Goal: Information Seeking & Learning: Learn about a topic

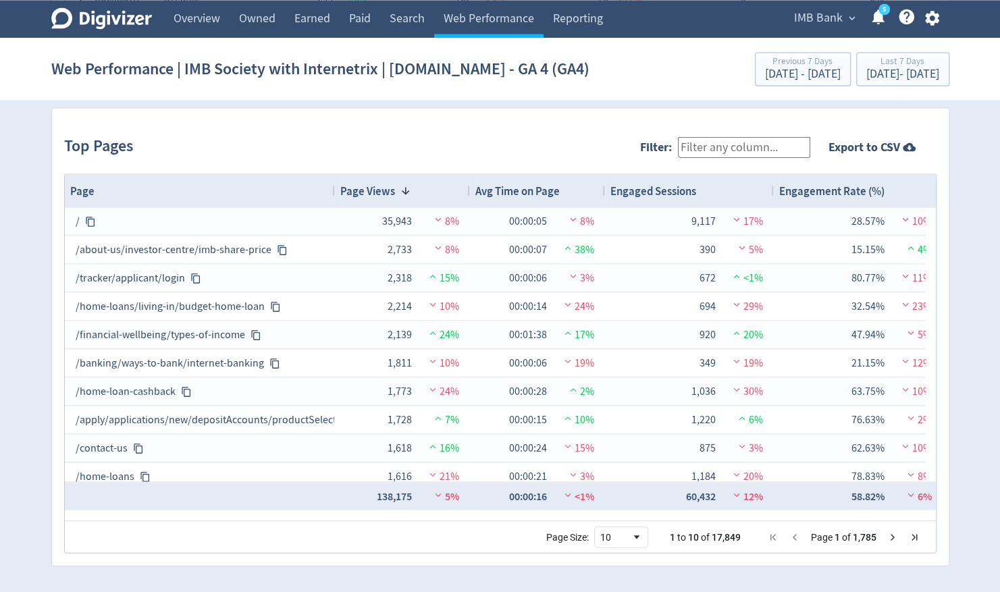
scroll to position [9, 0]
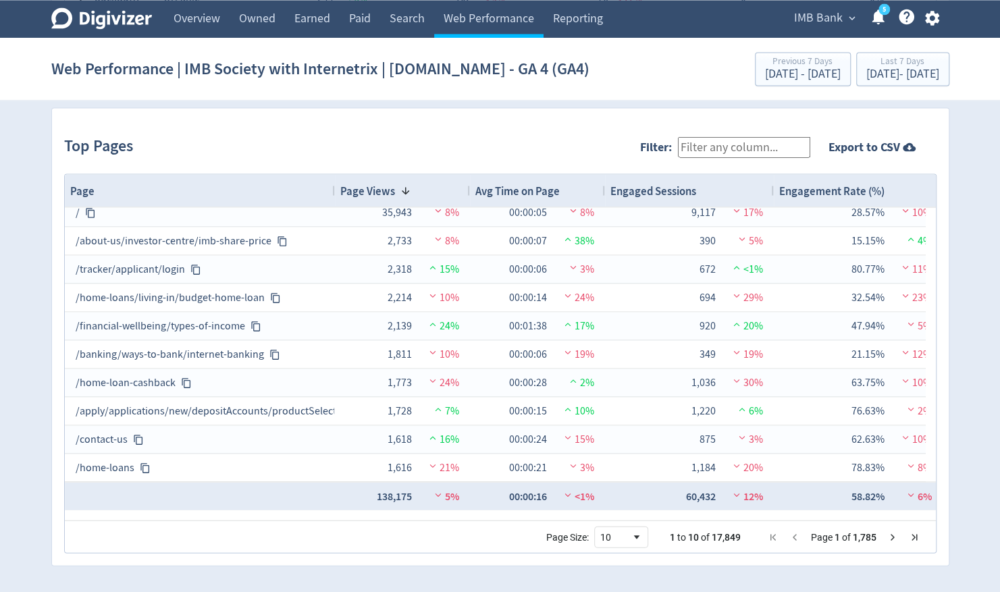
click at [730, 145] on input "Filter:" at bounding box center [744, 146] width 132 height 21
type input "insurance"
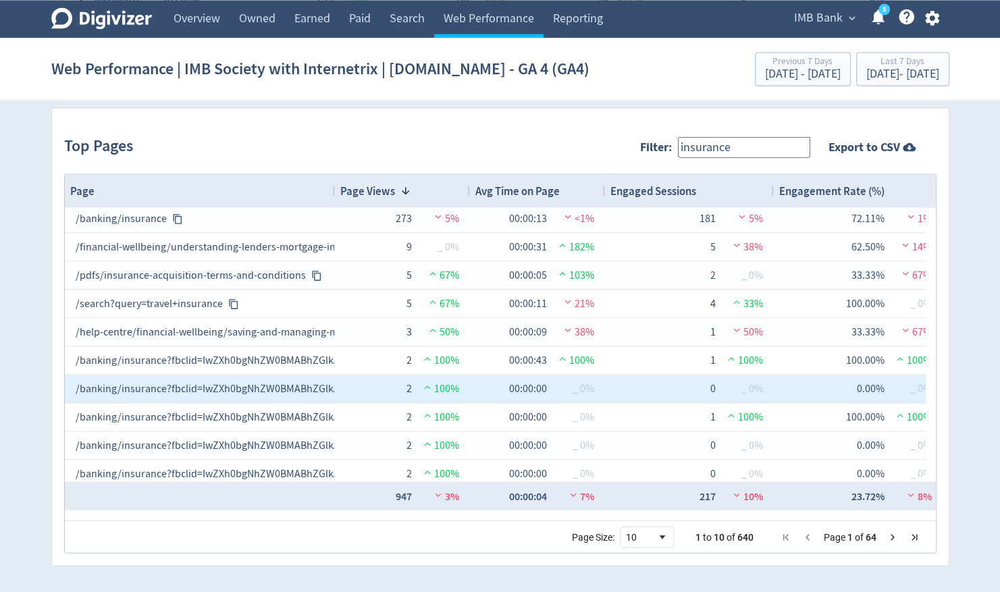
scroll to position [0, 0]
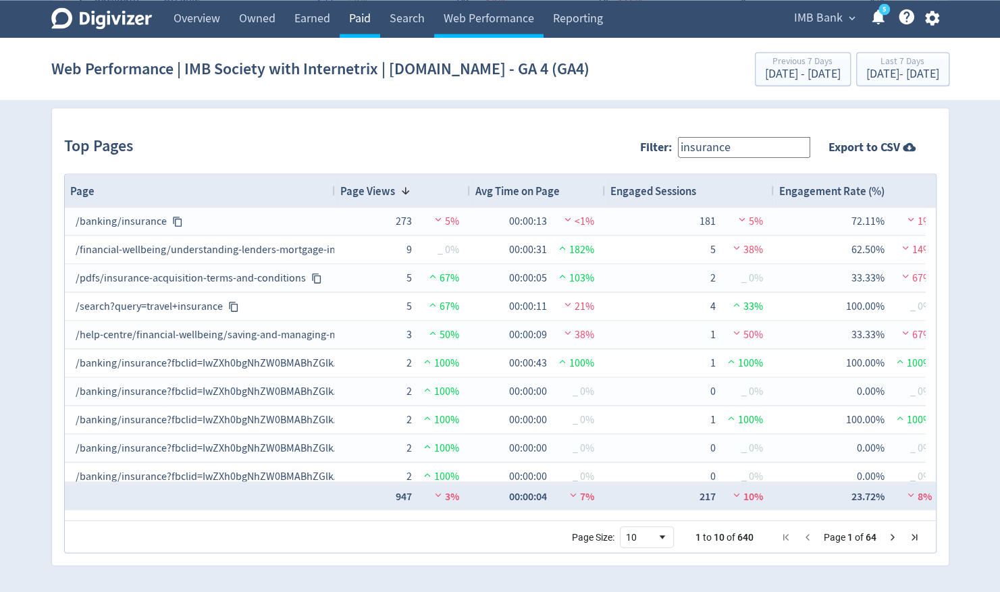
click at [367, 23] on link "Paid" at bounding box center [360, 19] width 41 height 38
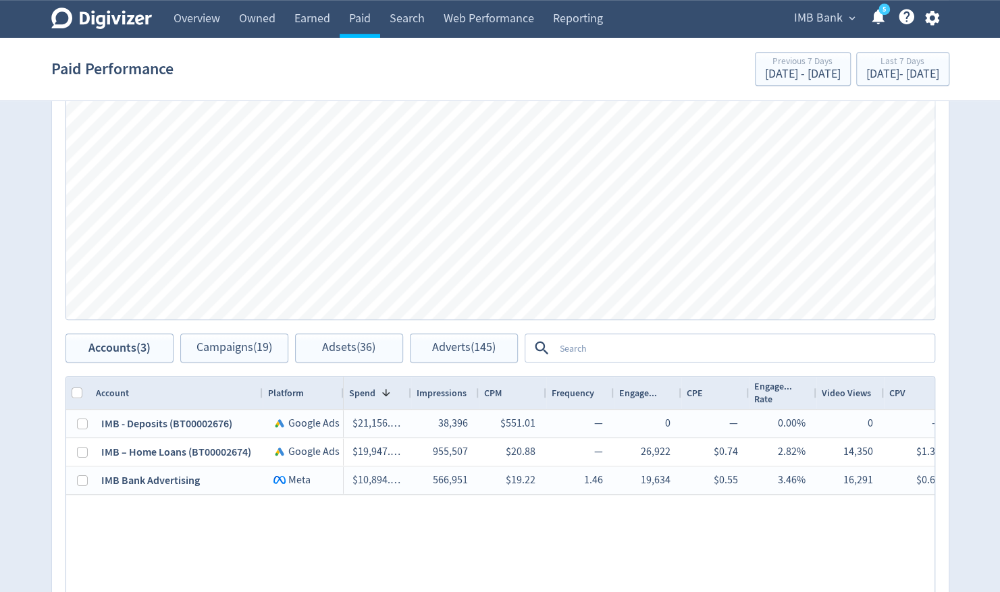
scroll to position [608, 0]
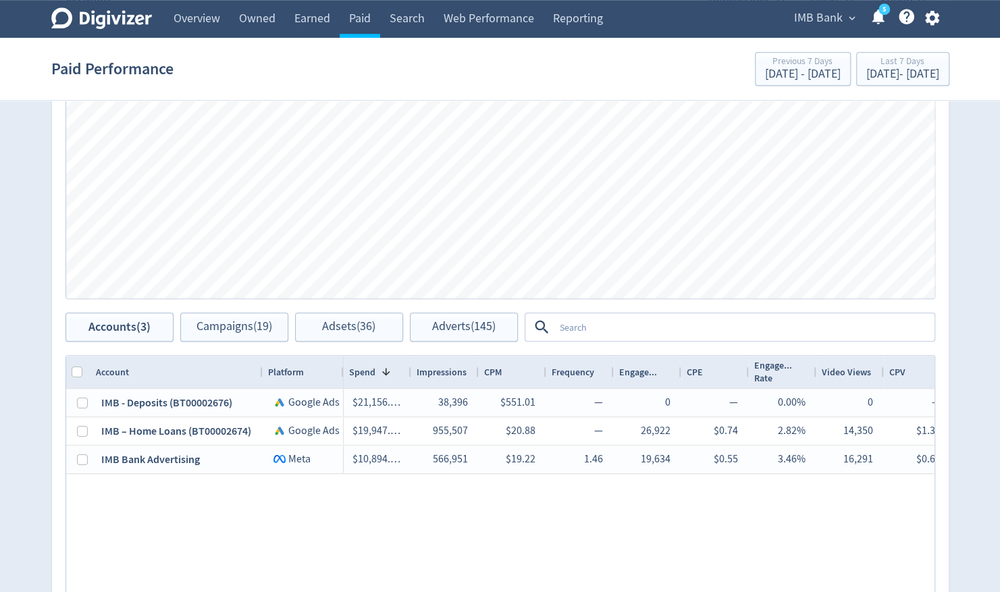
click at [608, 331] on textarea at bounding box center [743, 327] width 379 height 25
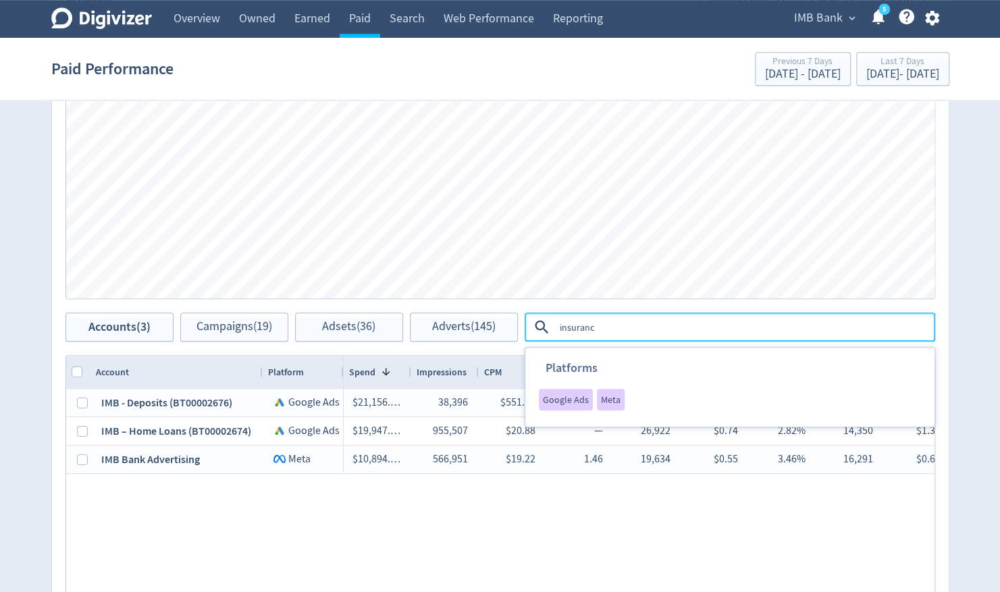
type textarea "insurance"
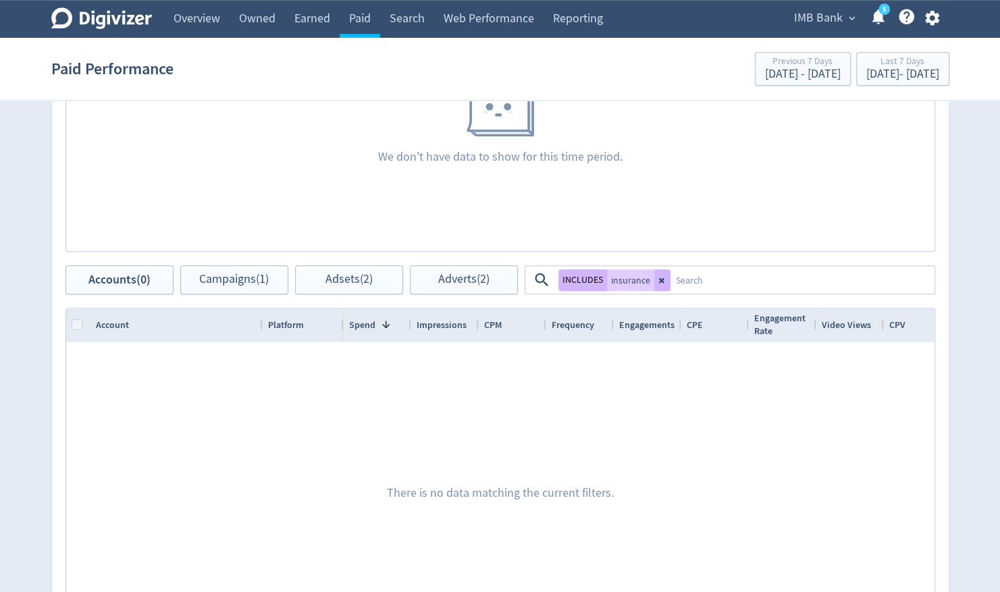
scroll to position [810, 0]
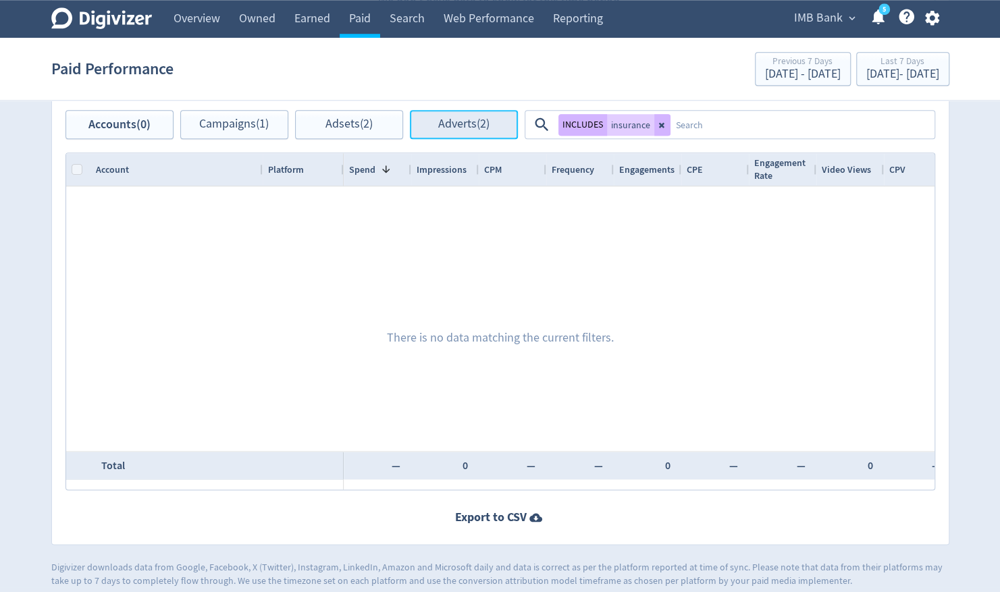
click at [445, 124] on span "Adverts (2)" at bounding box center [463, 124] width 51 height 13
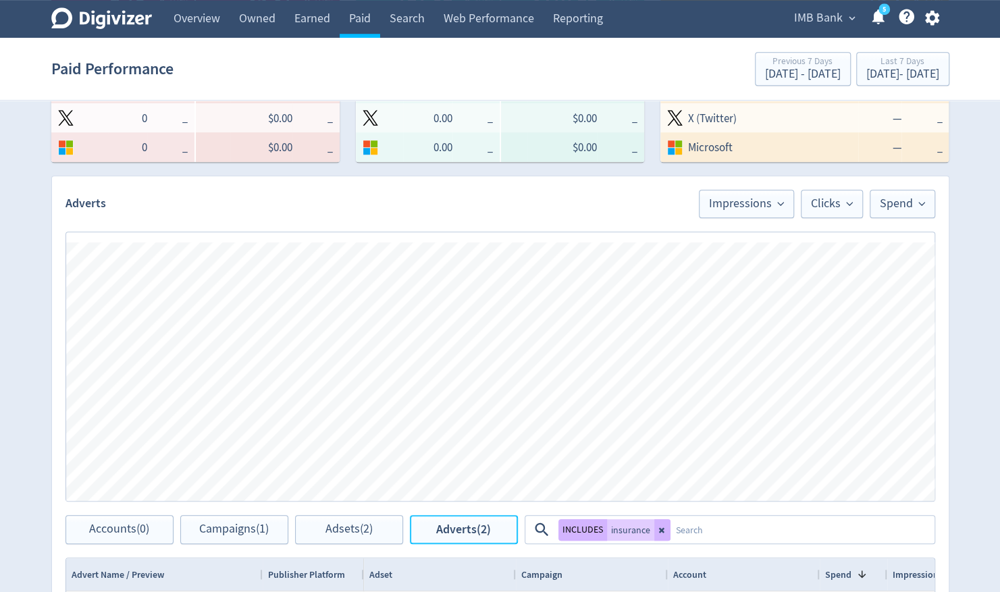
scroll to position [203, 0]
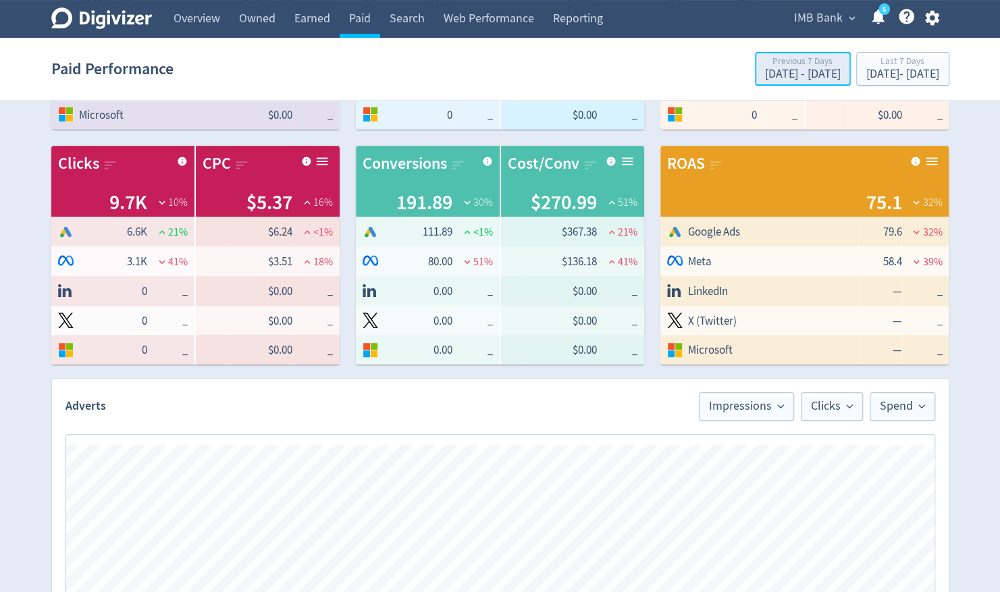
click at [755, 83] on button "Previous 7 Days [DATE] - [DATE]" at bounding box center [803, 69] width 96 height 34
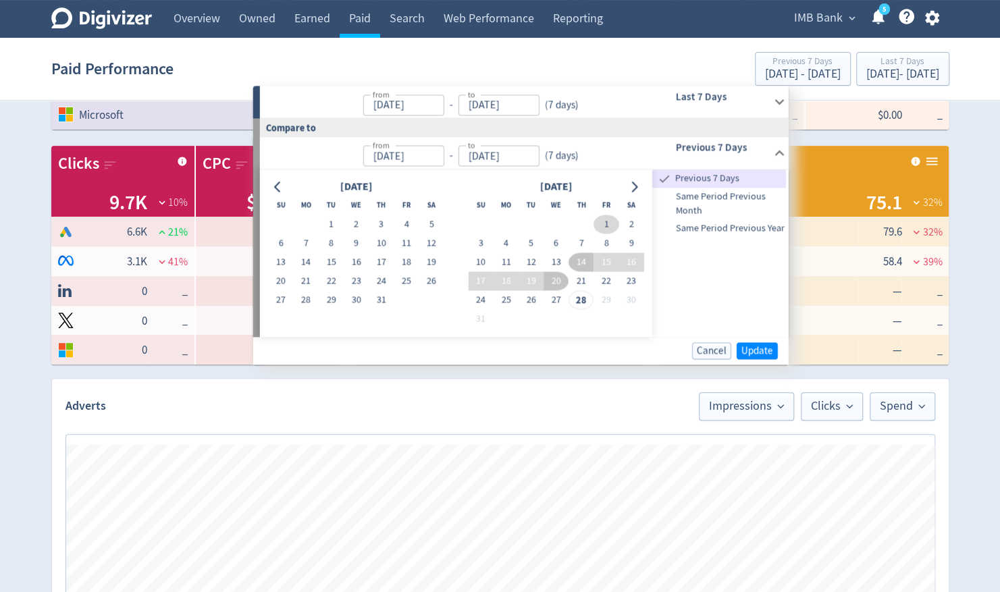
click at [605, 228] on button "1" at bounding box center [606, 224] width 25 height 19
type input "[DATE]"
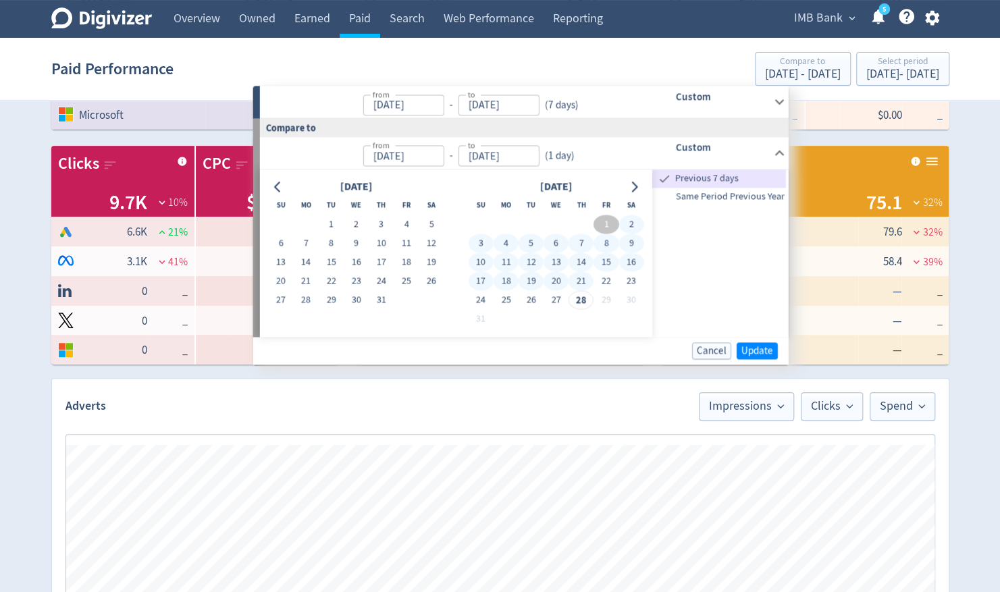
click at [569, 289] on td "21" at bounding box center [581, 280] width 25 height 19
click at [551, 301] on button "27" at bounding box center [556, 299] width 25 height 19
type input "[DATE]"
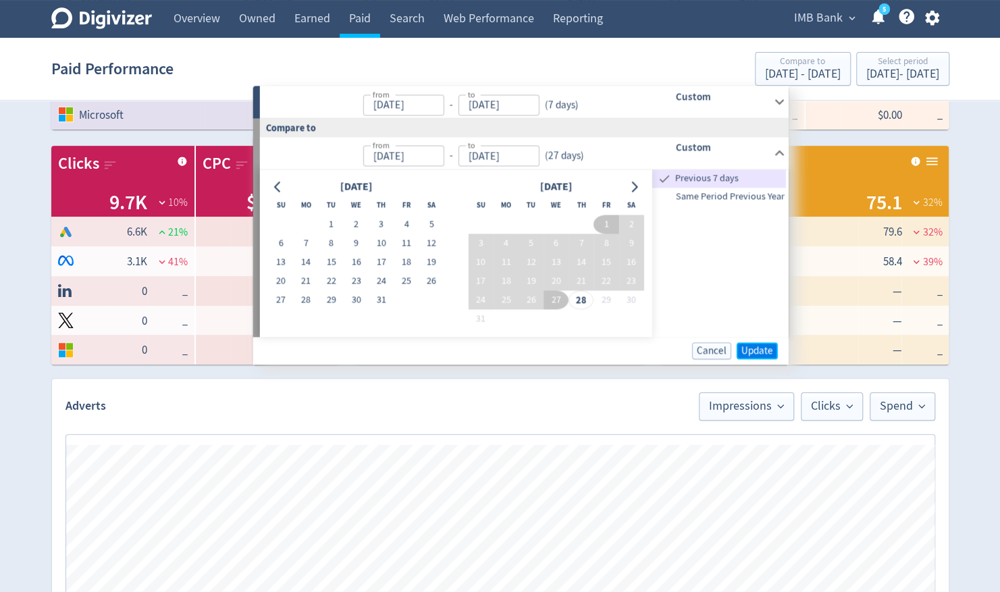
click at [753, 348] on span "Update" at bounding box center [757, 351] width 32 height 10
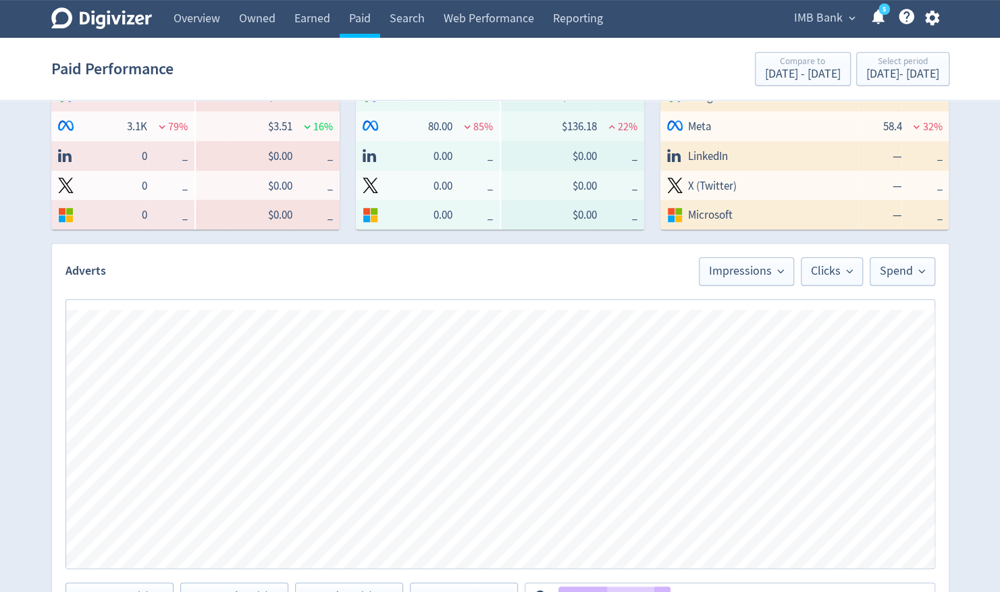
scroll to position [608, 0]
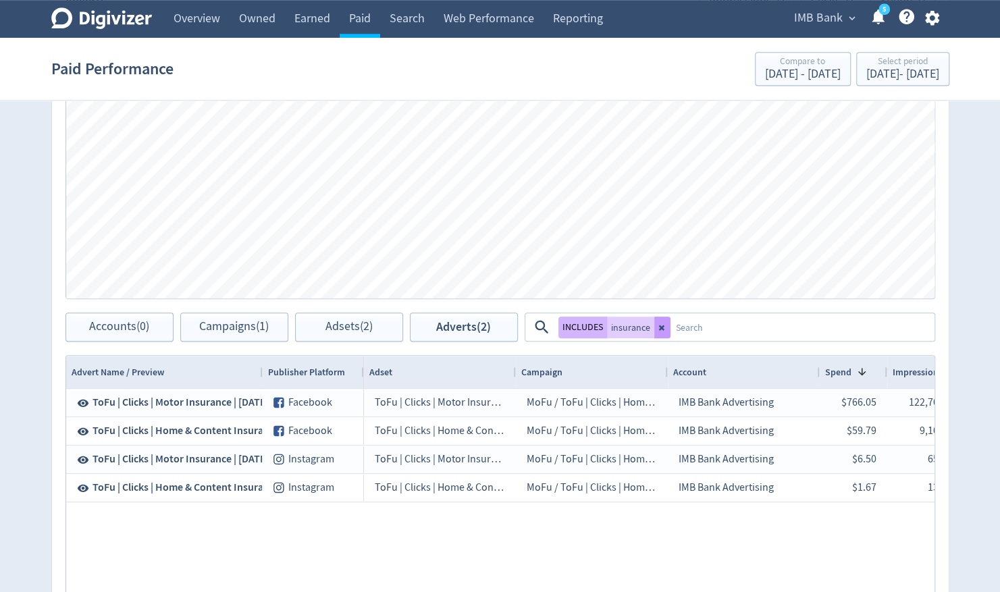
click at [660, 334] on button at bounding box center [662, 328] width 16 height 22
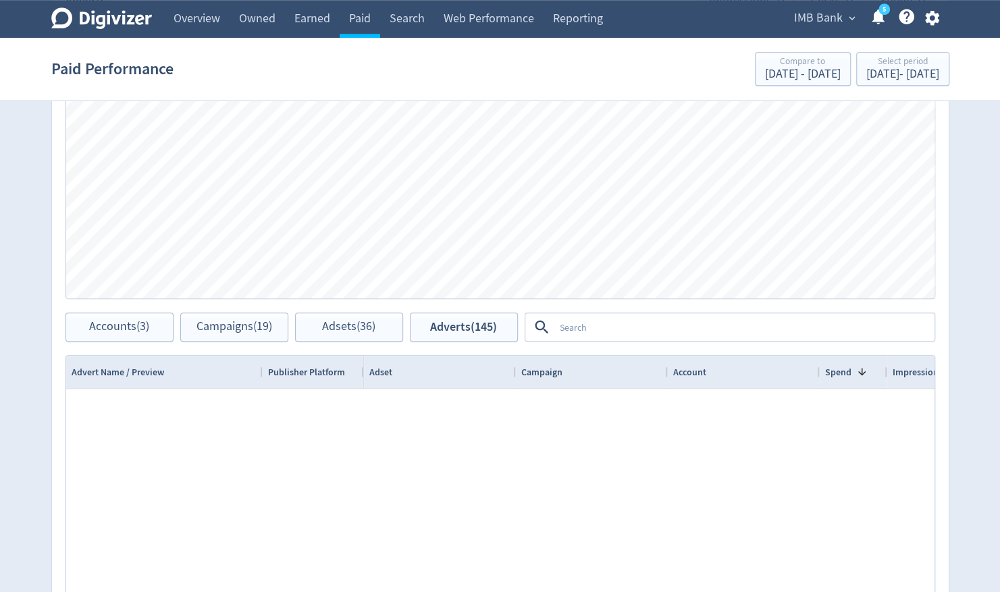
click at [607, 324] on textarea at bounding box center [743, 327] width 379 height 25
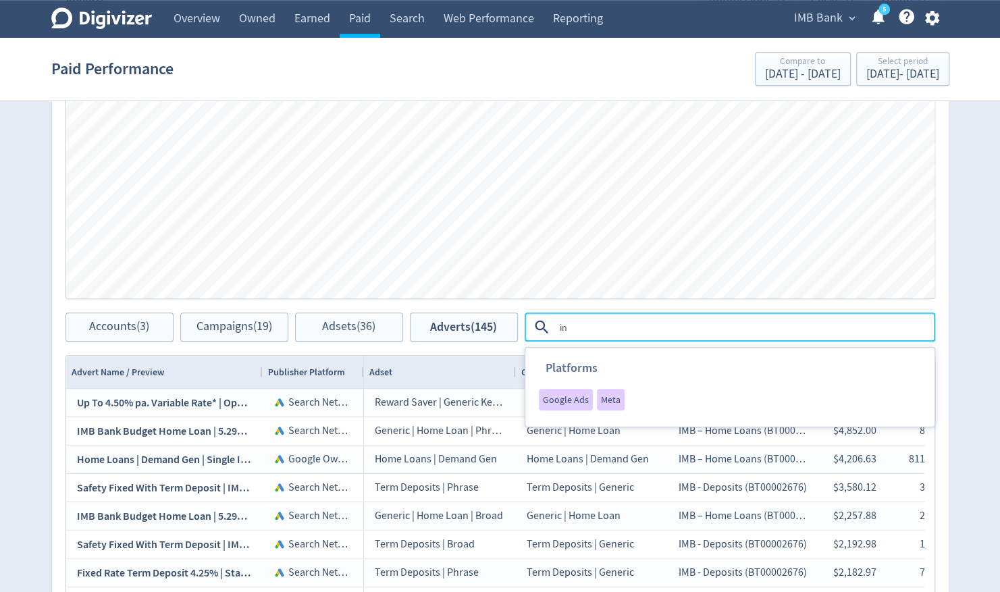
type textarea "i"
type textarea "h"
type textarea "contents"
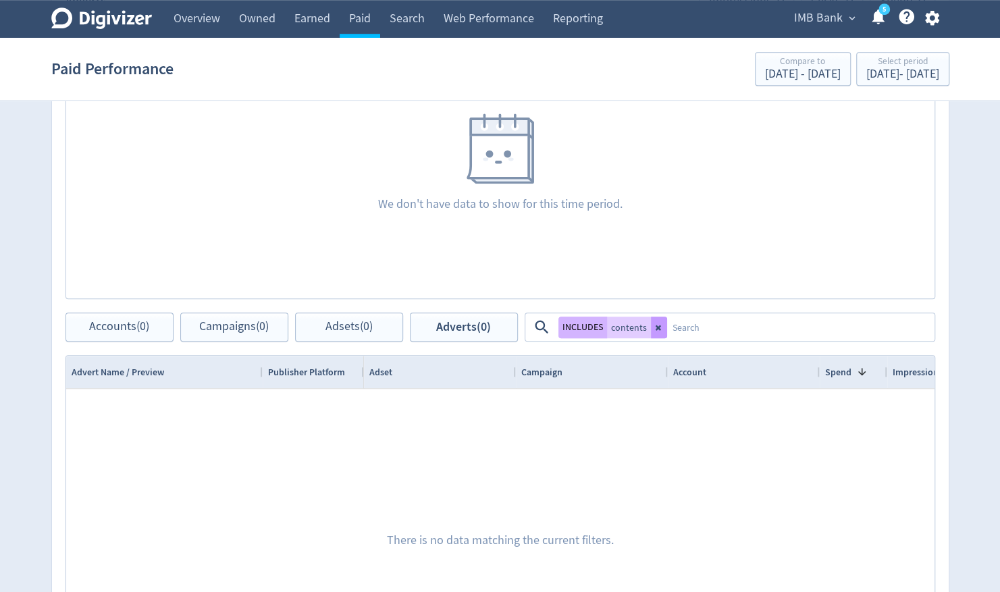
click at [658, 320] on button at bounding box center [659, 328] width 16 height 22
click at [667, 323] on textarea at bounding box center [800, 327] width 266 height 25
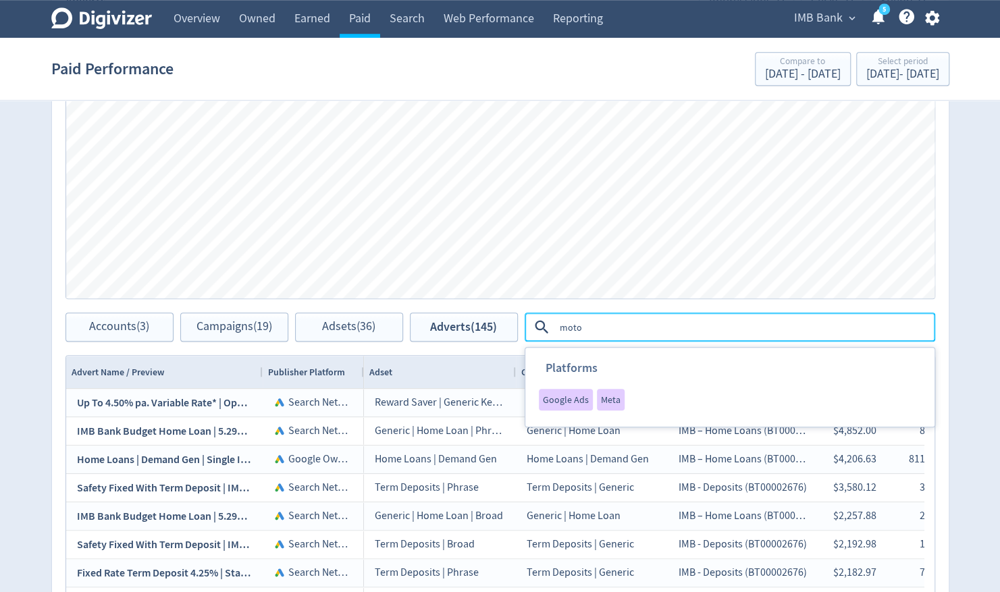
type textarea "motor"
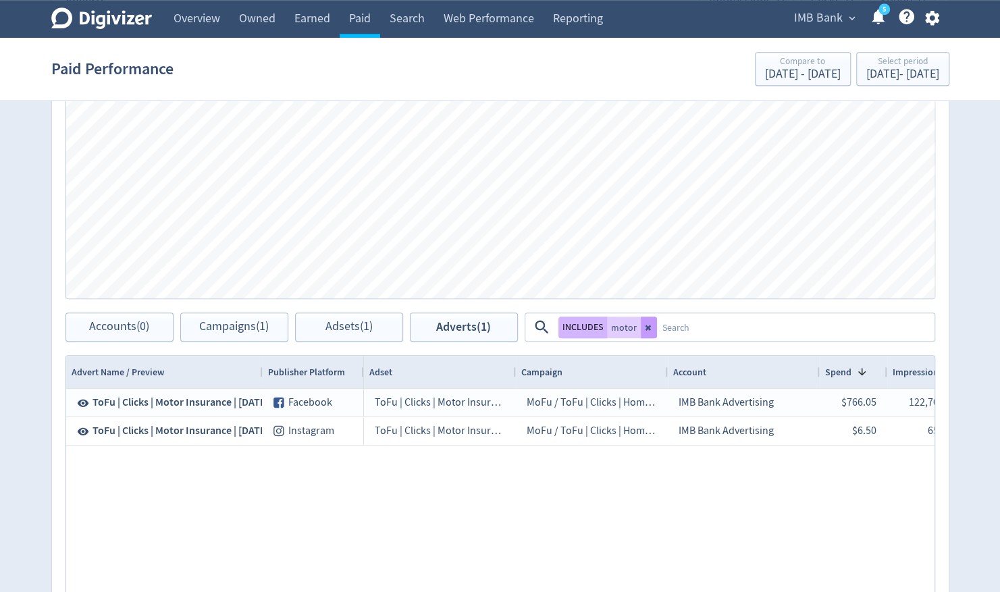
click at [646, 327] on icon at bounding box center [647, 327] width 5 height 5
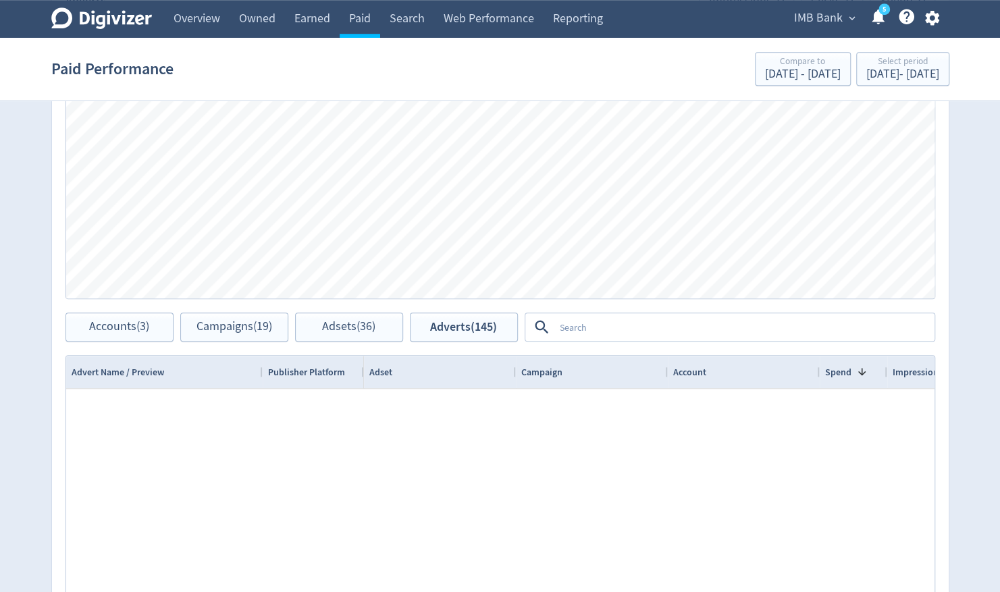
click at [629, 327] on textarea at bounding box center [743, 327] width 379 height 25
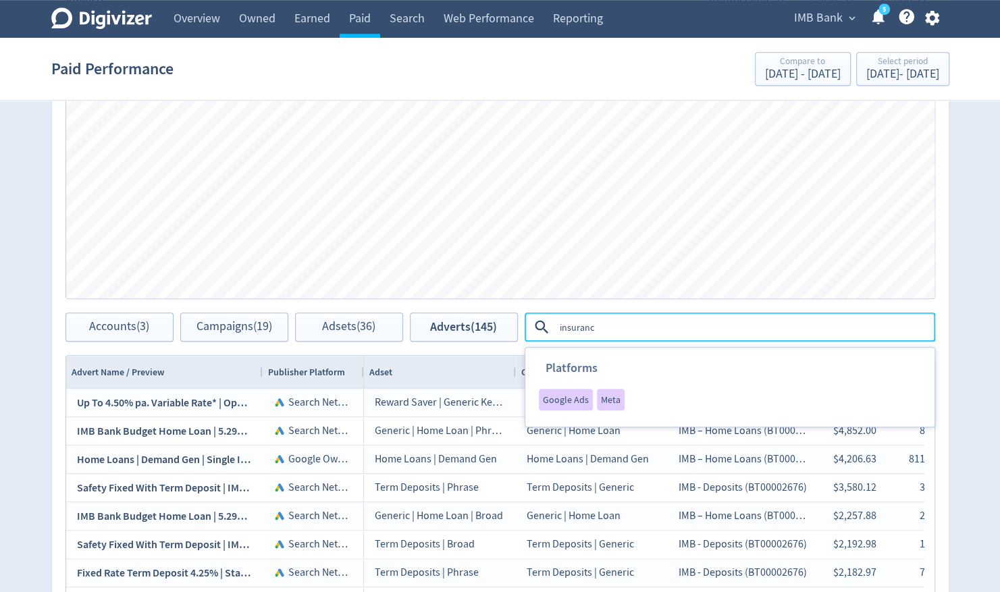
type textarea "insurance"
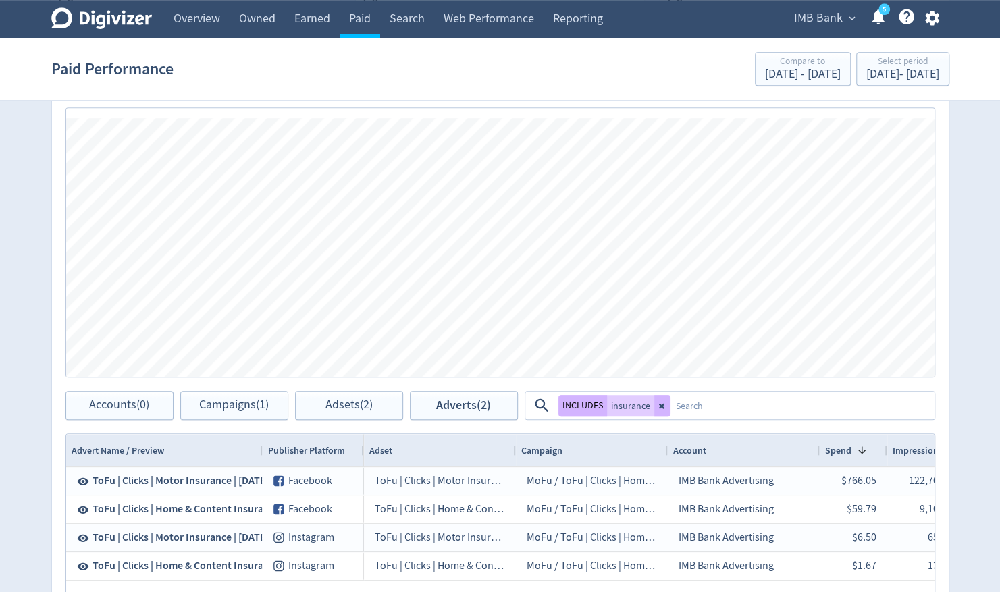
scroll to position [405, 0]
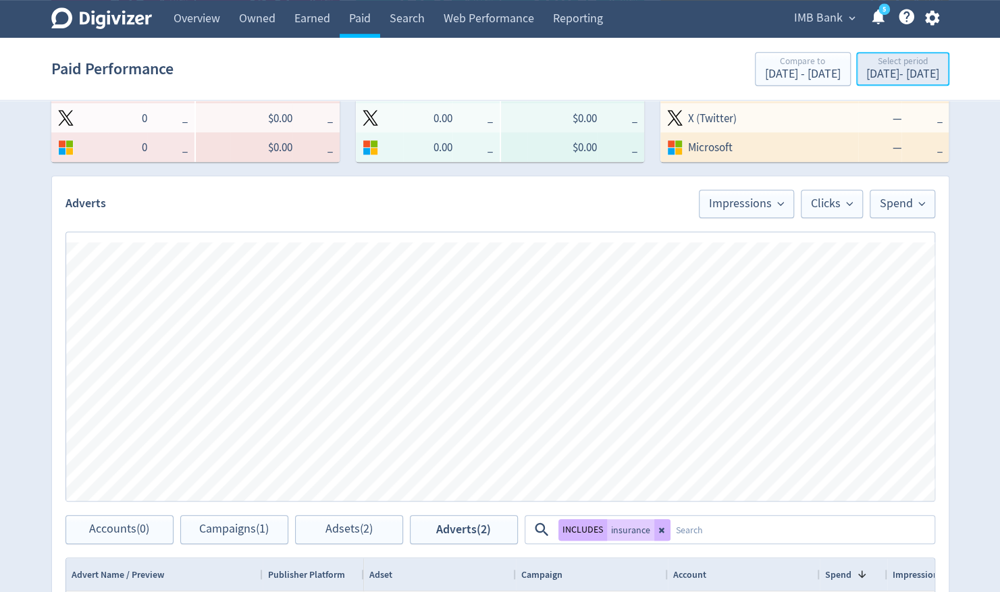
click at [866, 80] on div "[DATE] - [DATE]" at bounding box center [902, 74] width 73 height 12
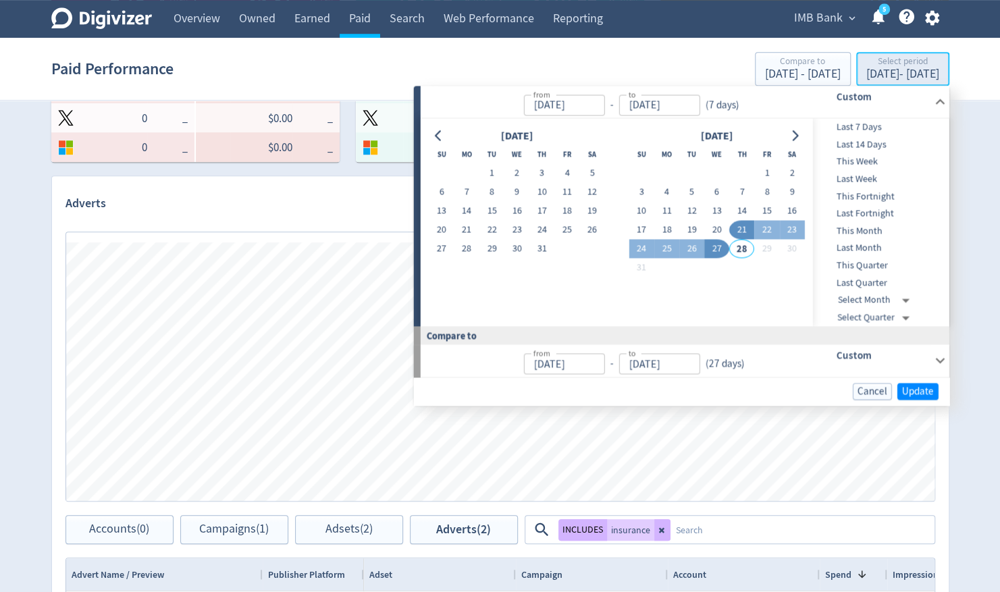
type input "[DATE]"
click at [868, 230] on span "This Month" at bounding box center [880, 231] width 134 height 15
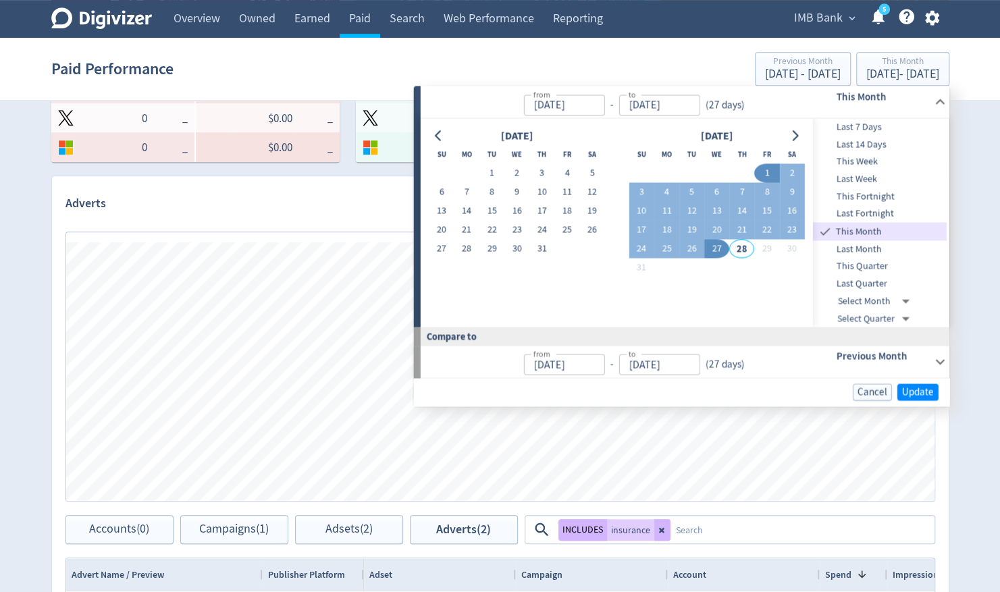
type input "[DATE]"
click at [912, 390] on span "Update" at bounding box center [918, 392] width 32 height 10
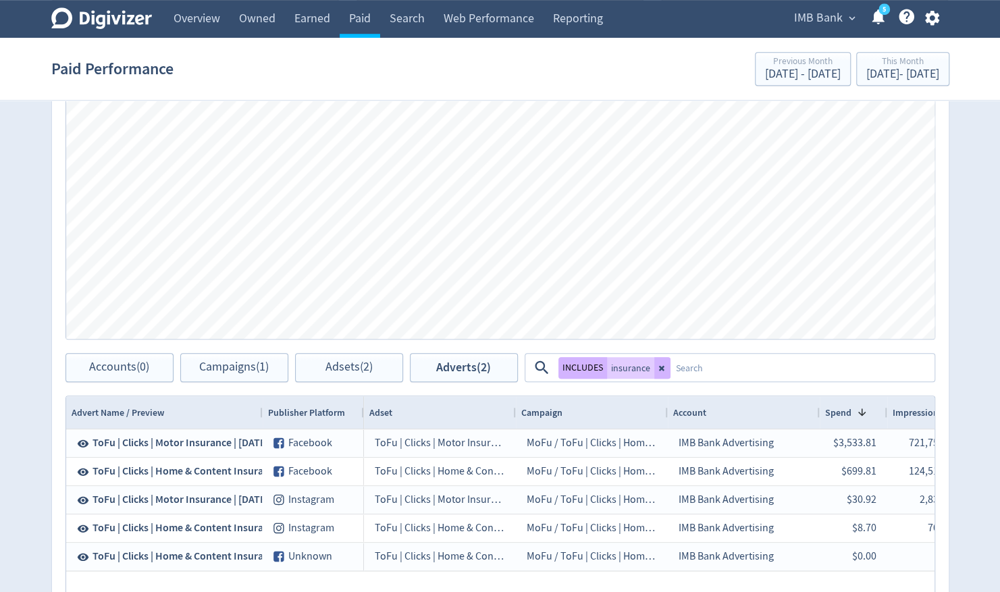
scroll to position [473, 0]
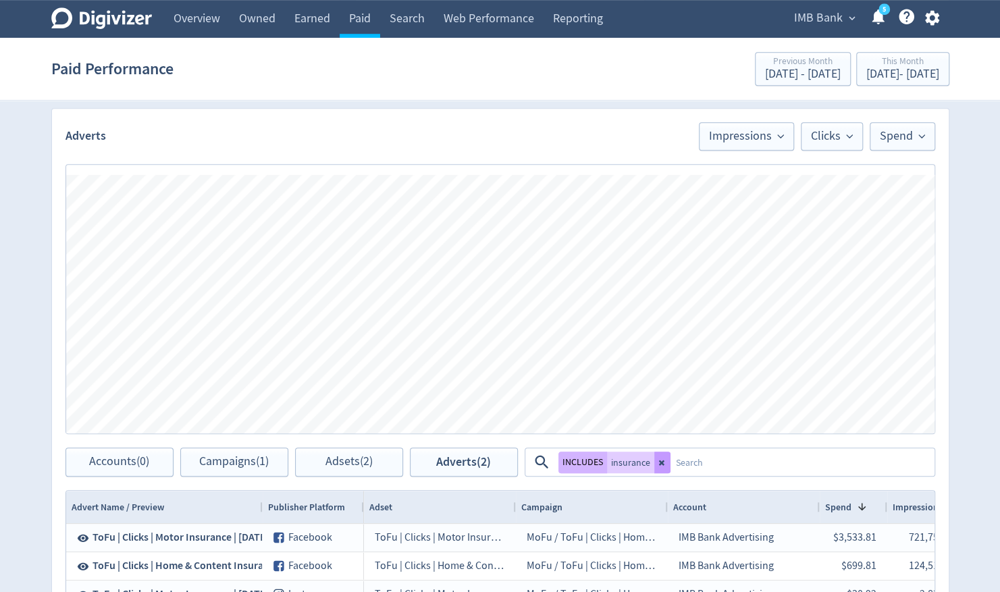
click at [663, 466] on button at bounding box center [662, 463] width 16 height 22
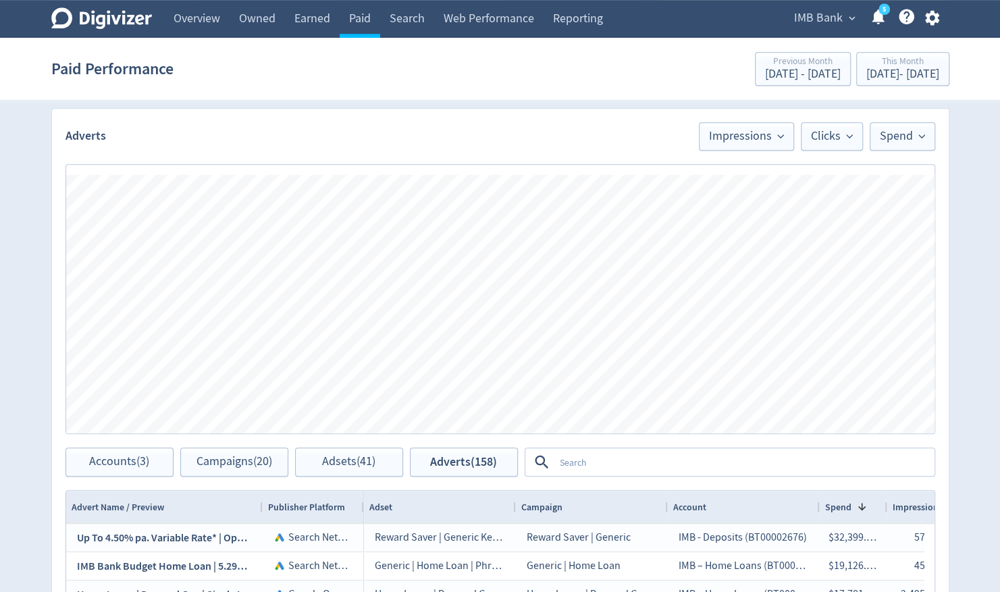
click at [929, 16] on icon "button" at bounding box center [932, 18] width 14 height 15
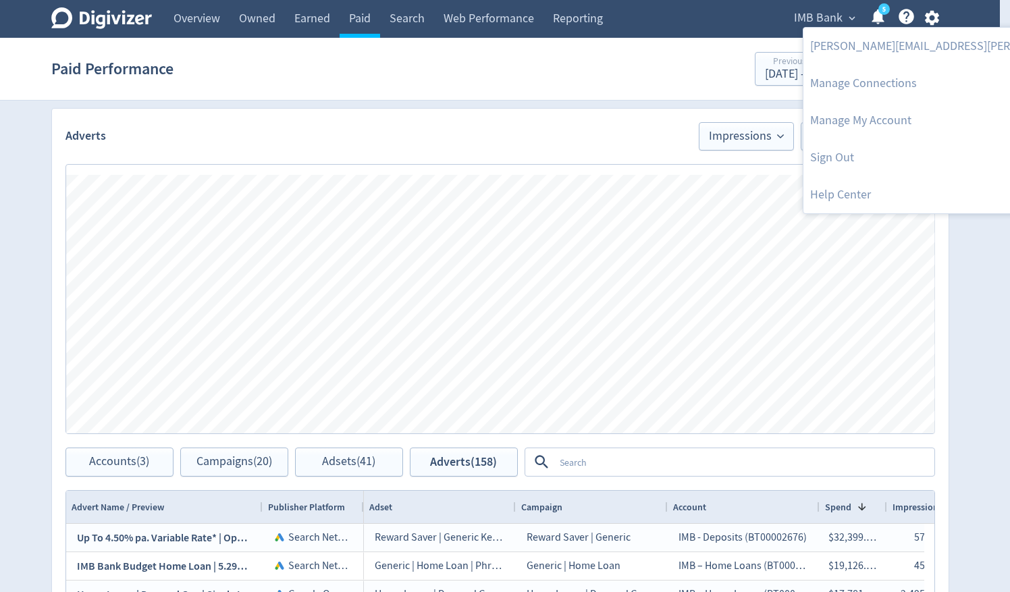
click at [960, 287] on div at bounding box center [505, 296] width 1010 height 592
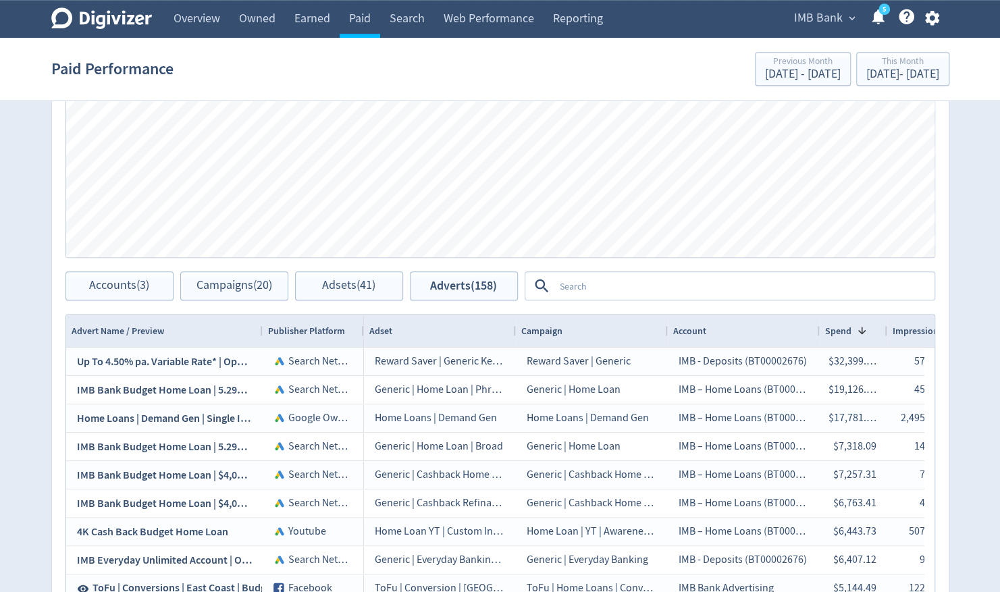
scroll to position [675, 0]
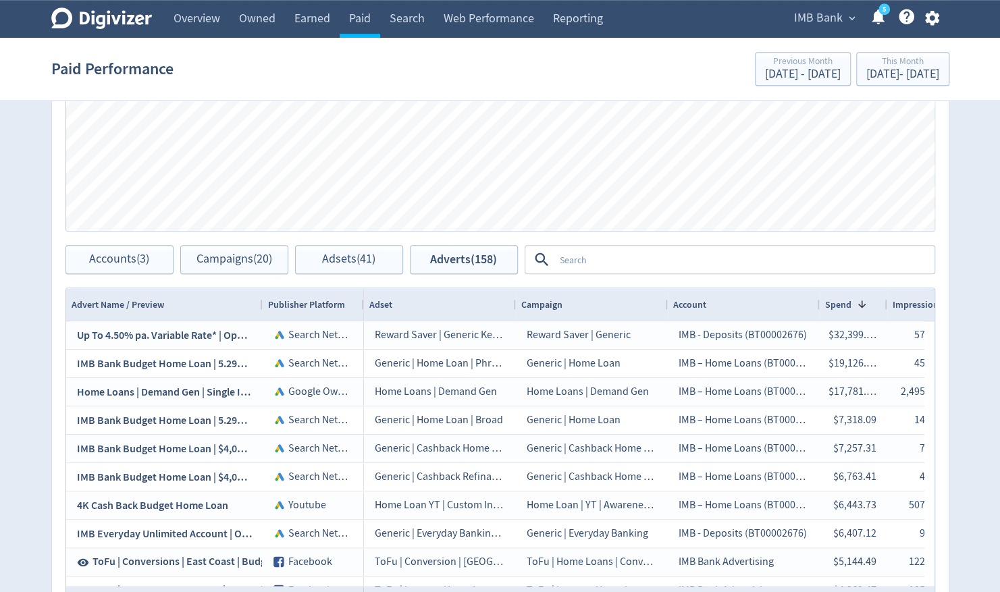
click at [675, 265] on textarea at bounding box center [743, 259] width 379 height 25
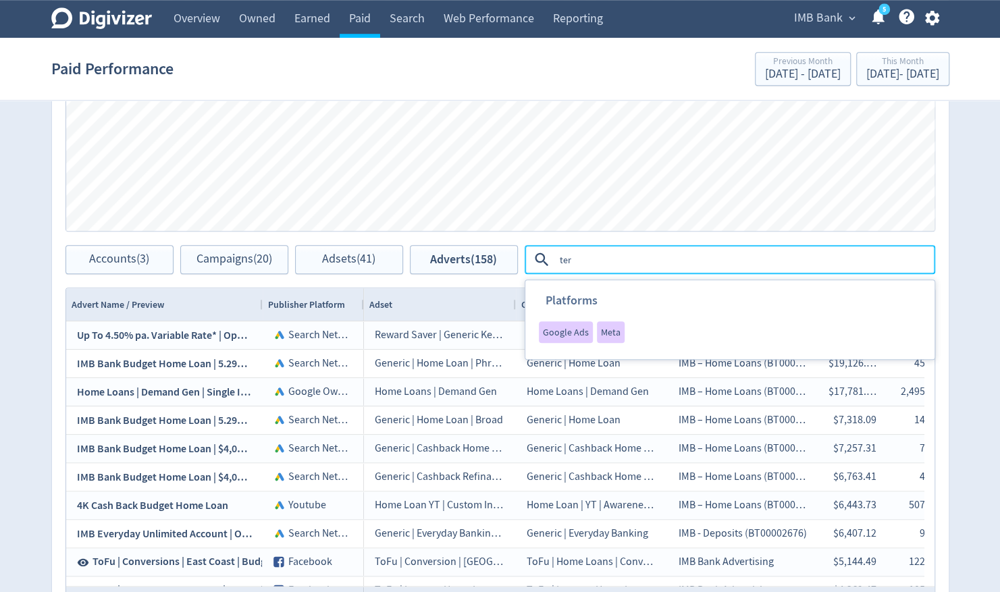
type textarea "term"
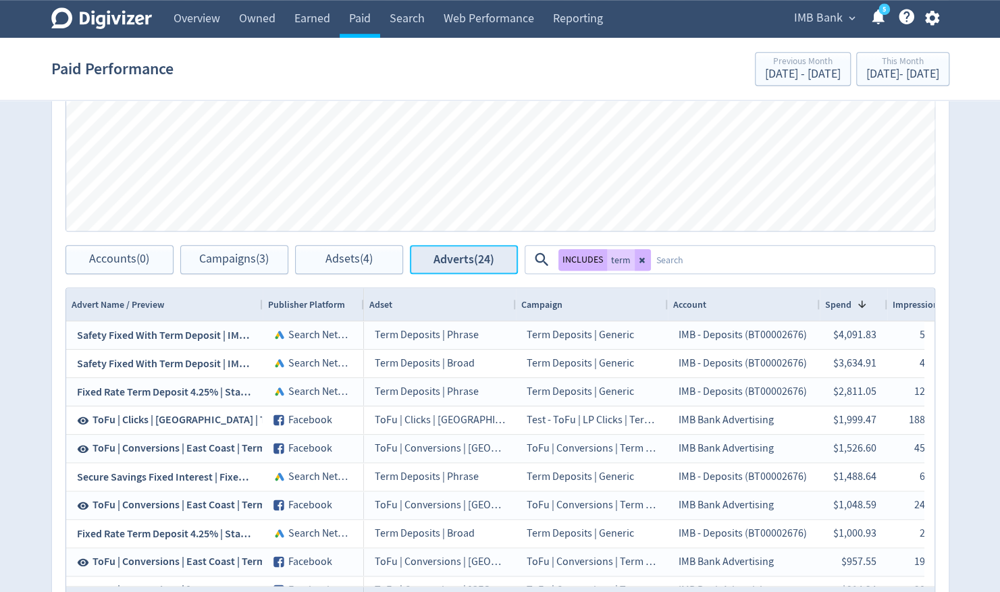
click at [462, 263] on span "Adverts (24)" at bounding box center [464, 259] width 61 height 13
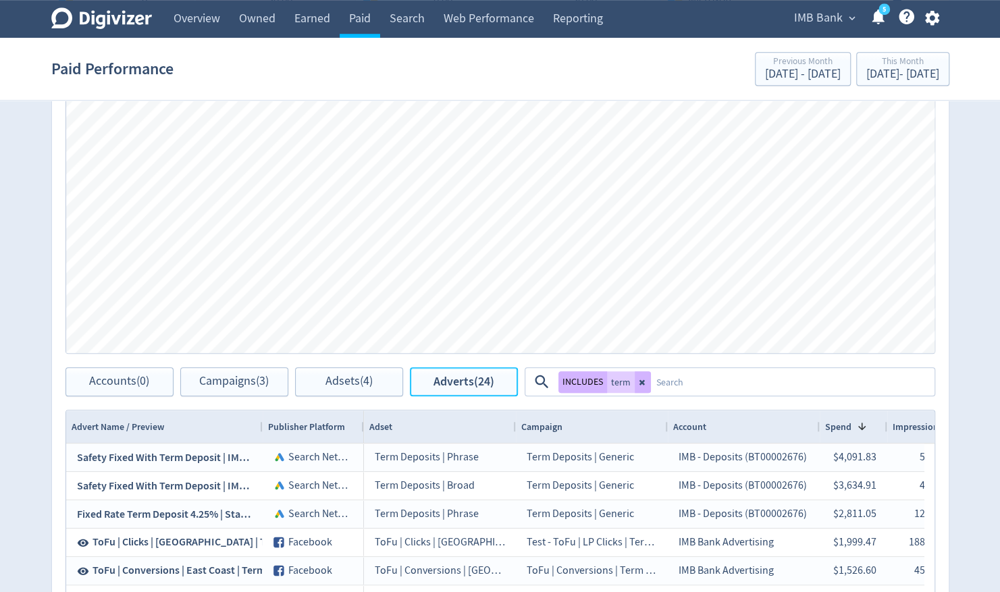
scroll to position [608, 0]
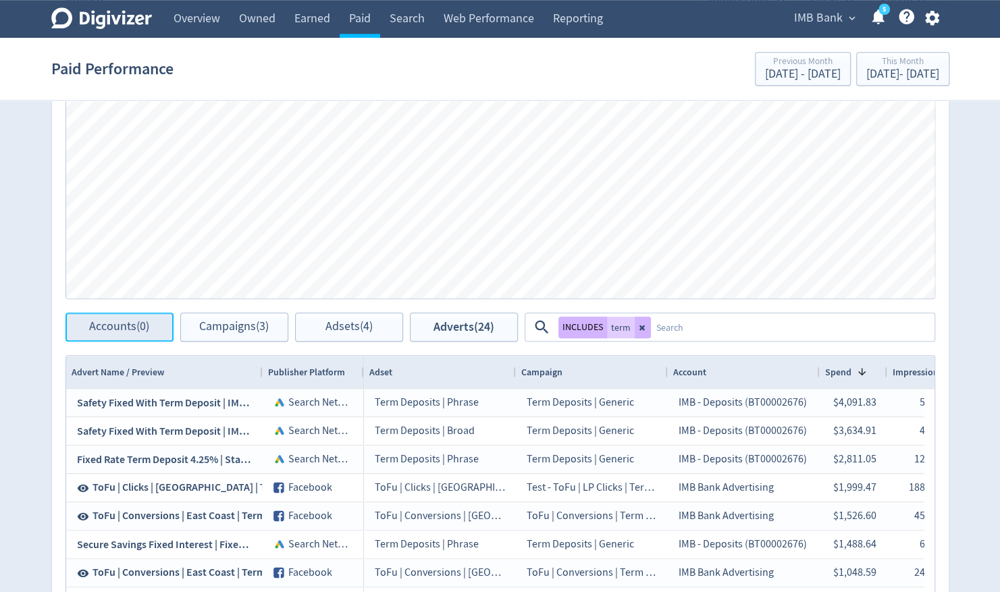
click at [109, 323] on span "Accounts (0)" at bounding box center [119, 327] width 60 height 13
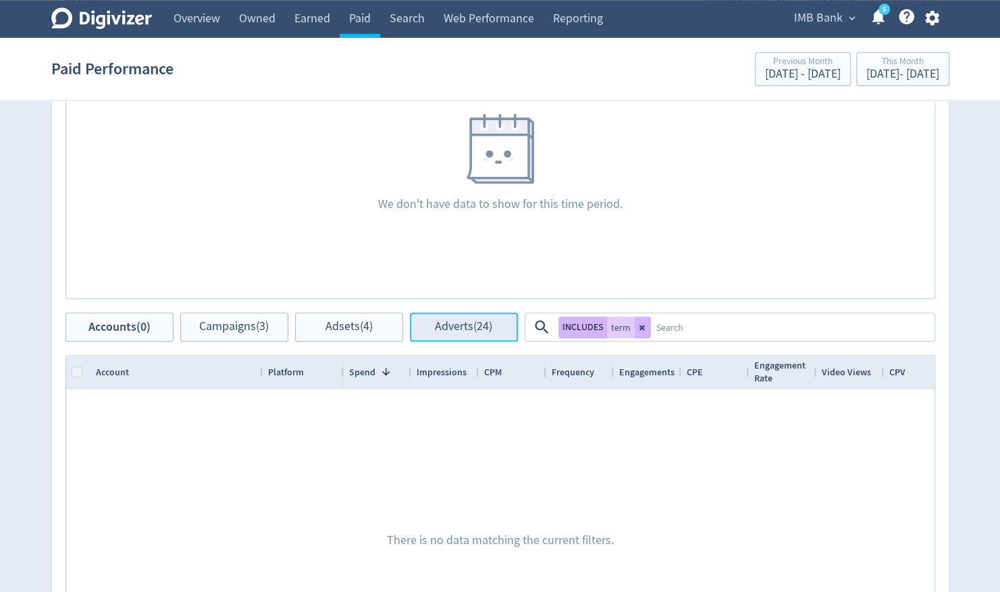
click at [450, 336] on button "Adverts (24)" at bounding box center [464, 327] width 108 height 29
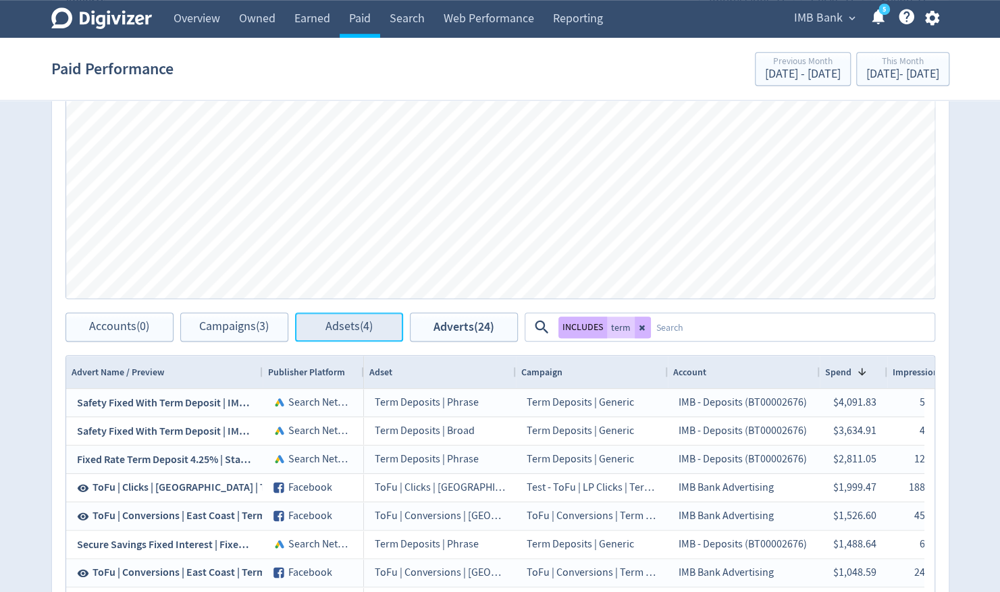
click at [323, 333] on button "Adsets (4)" at bounding box center [349, 327] width 108 height 29
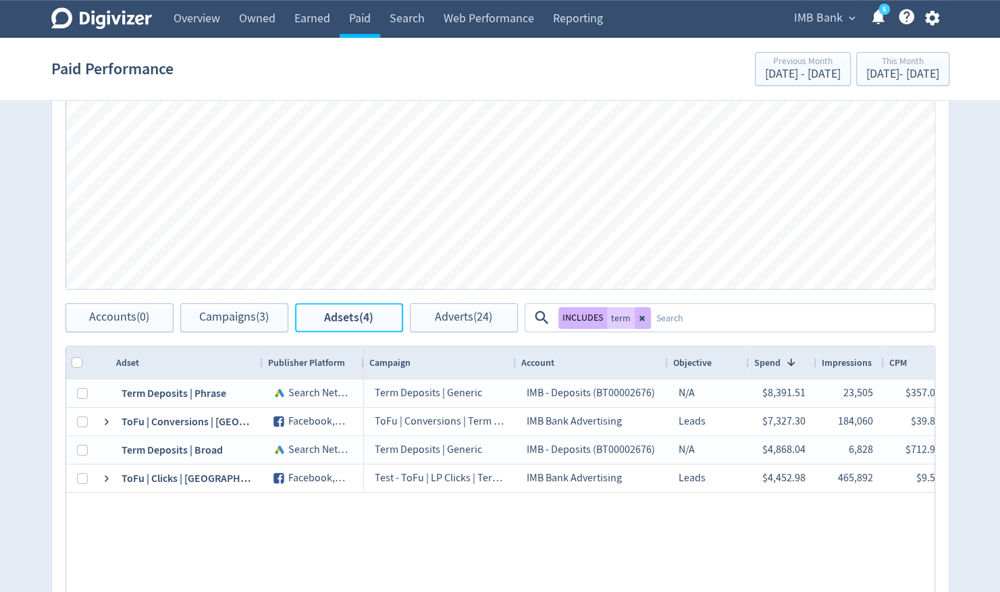
scroll to position [675, 0]
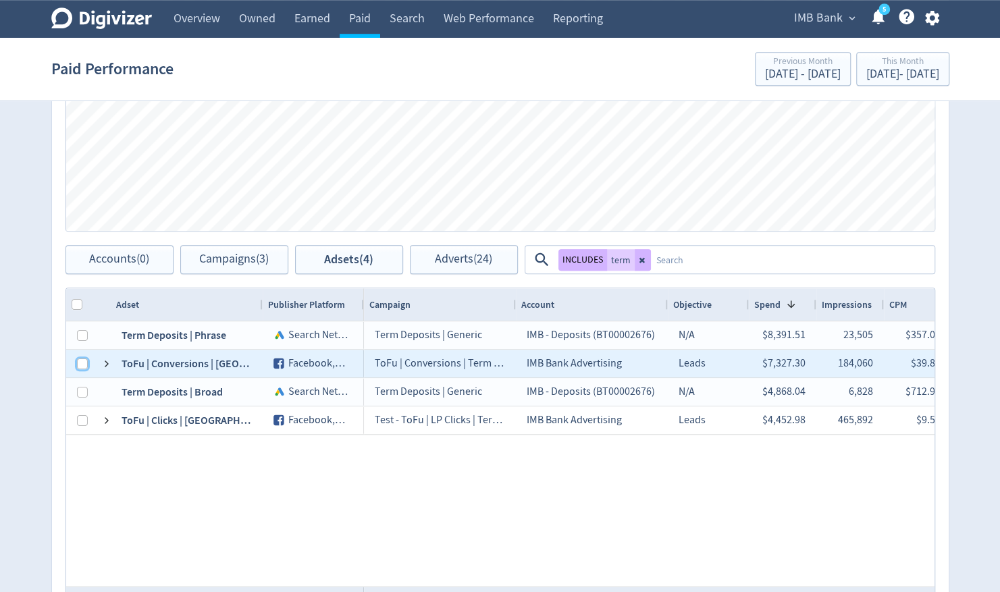
click at [81, 365] on input "Press Space to toggle row selection (unchecked)" at bounding box center [82, 364] width 11 height 11
checkbox input "true"
checkbox input "false"
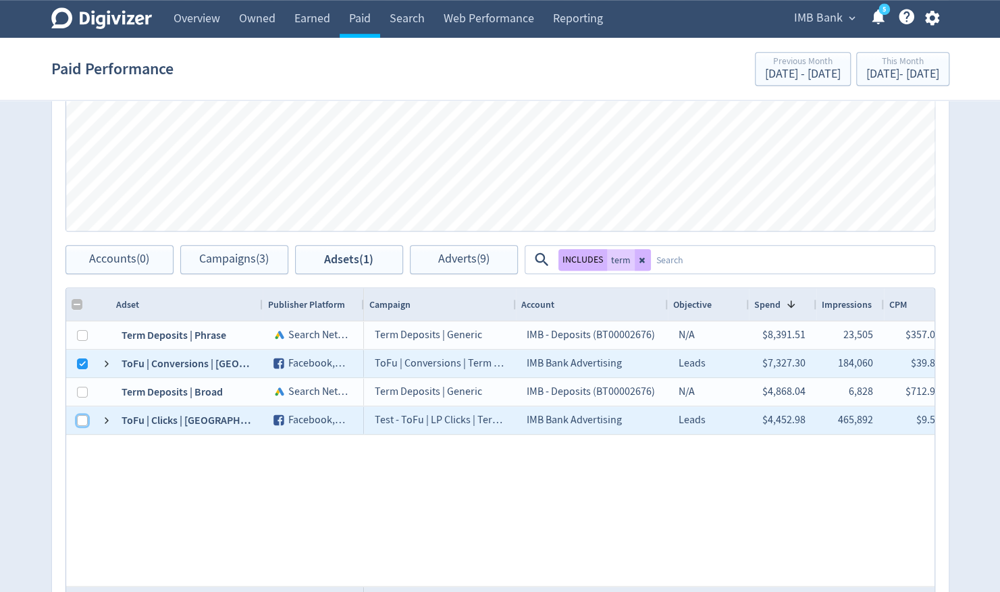
click at [81, 421] on input "Press Space to toggle row selection (unchecked)" at bounding box center [82, 420] width 11 height 11
checkbox input "true"
checkbox input "false"
click at [460, 258] on span "Adverts (18)" at bounding box center [463, 259] width 57 height 13
